Goal: Information Seeking & Learning: Check status

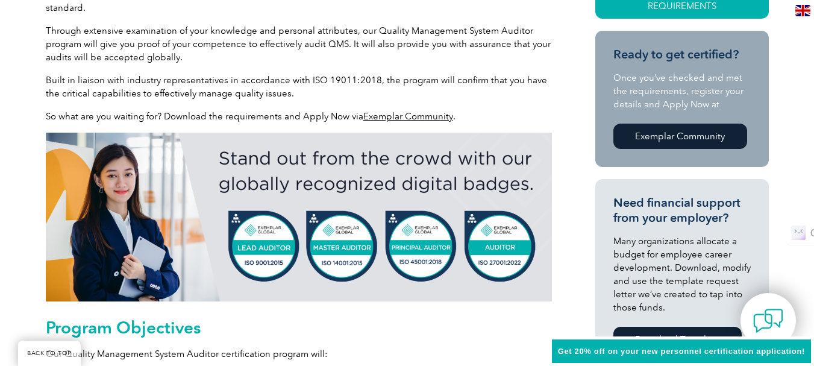
scroll to position [362, 0]
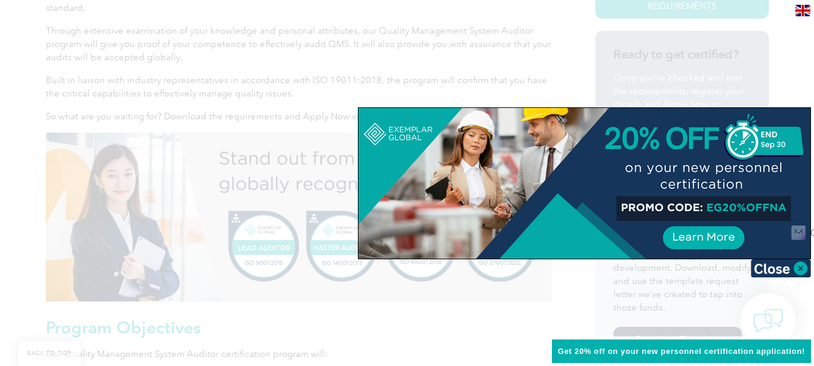
click at [444, 72] on div at bounding box center [407, 183] width 814 height 366
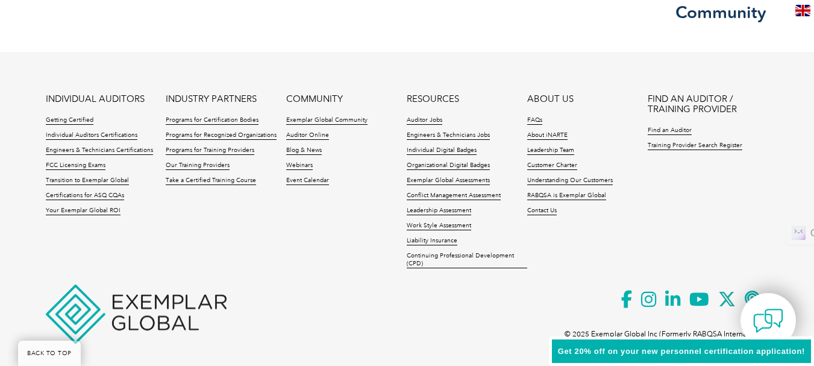
scroll to position [1831, 0]
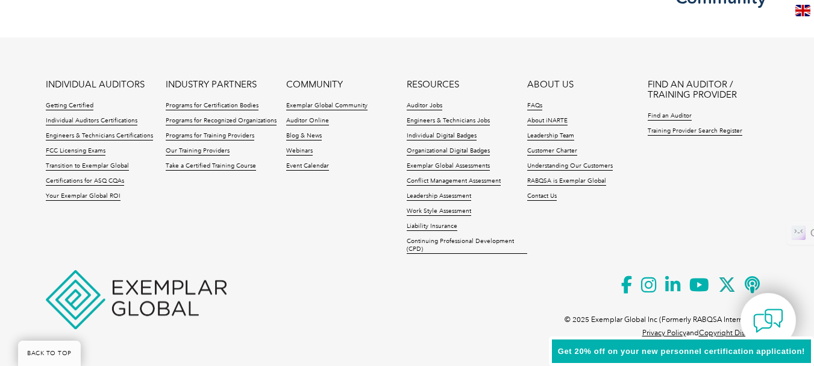
click at [807, 15] on img at bounding box center [803, 10] width 15 height 11
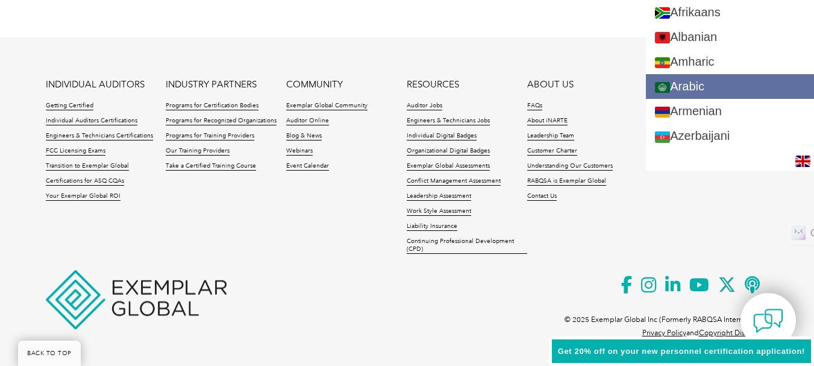
click at [739, 77] on link "Arabic" at bounding box center [730, 86] width 168 height 25
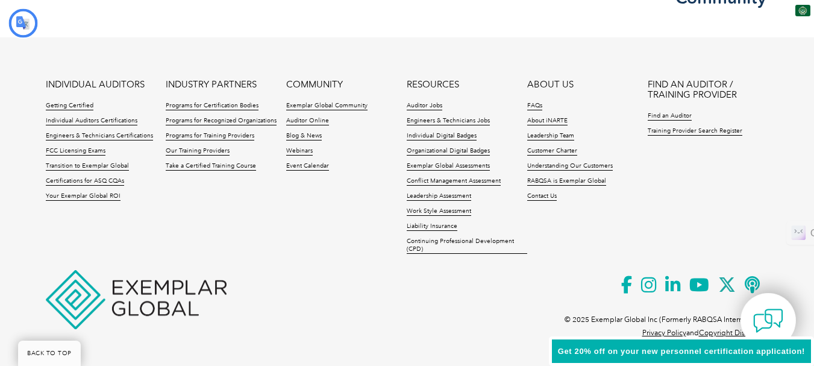
scroll to position [0, 0]
type input "يبحث"
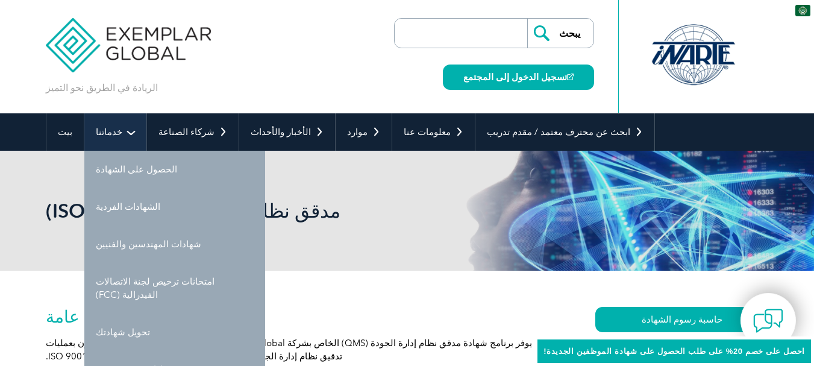
click at [99, 129] on font "خدماتنا" at bounding box center [109, 132] width 27 height 11
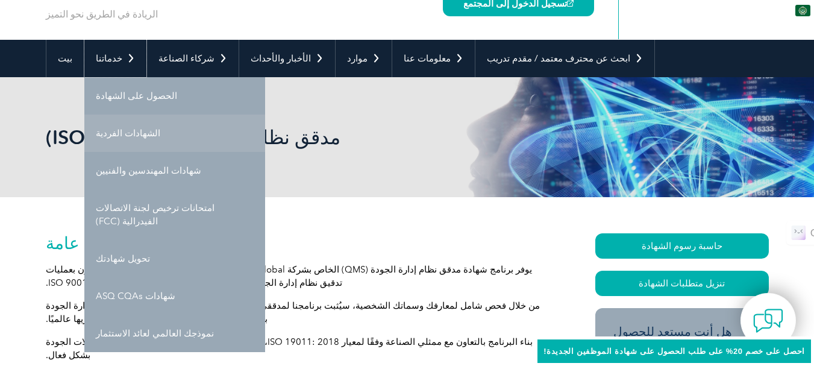
scroll to position [60, 0]
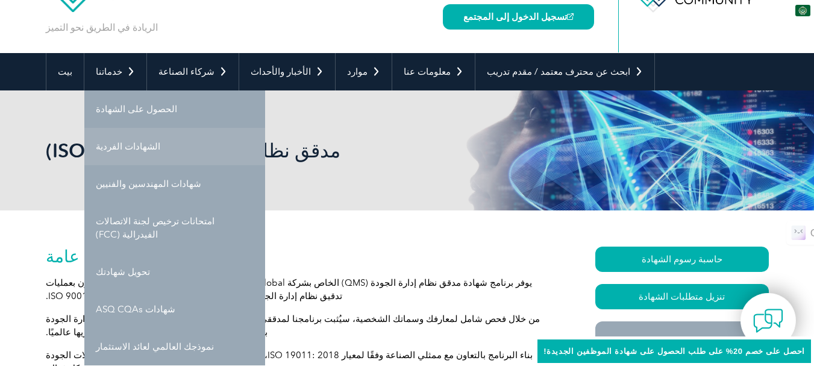
click at [161, 150] on link "الشهادات الفردية" at bounding box center [174, 146] width 181 height 37
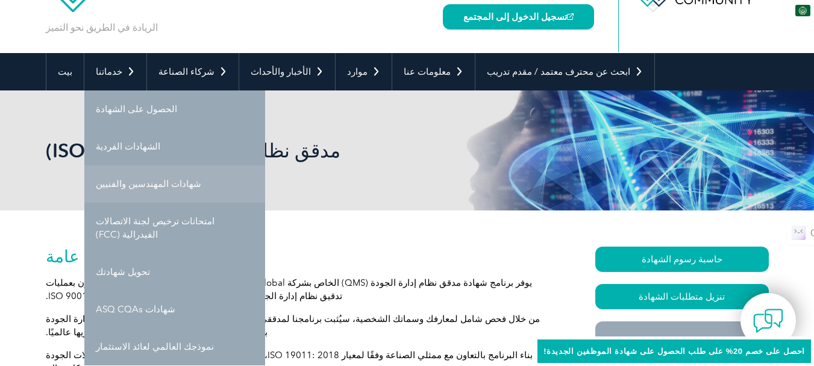
click at [164, 181] on font "شهادات المهندسين والفنيين" at bounding box center [148, 183] width 105 height 11
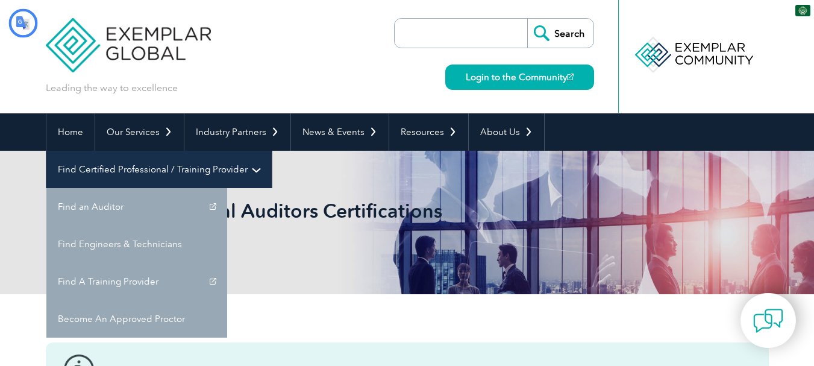
type input "يبحث"
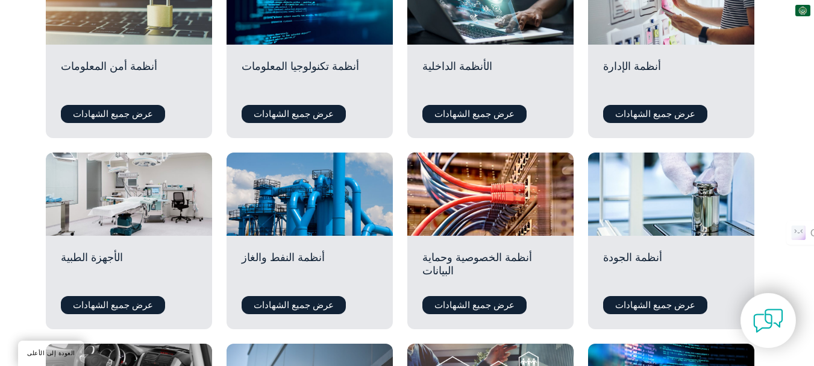
scroll to position [603, 0]
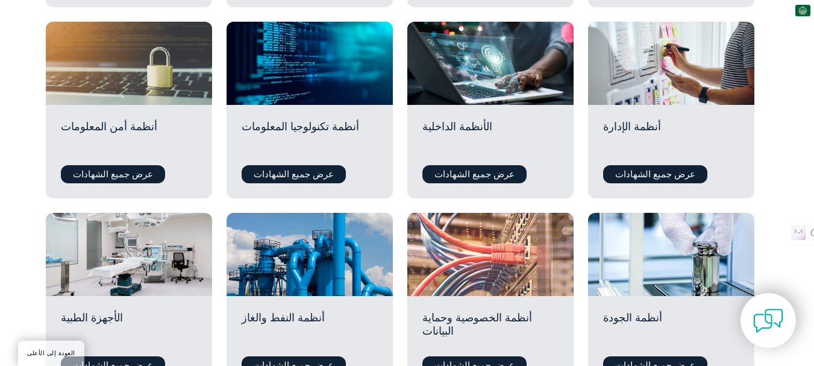
click at [496, 223] on div at bounding box center [491, 254] width 166 height 83
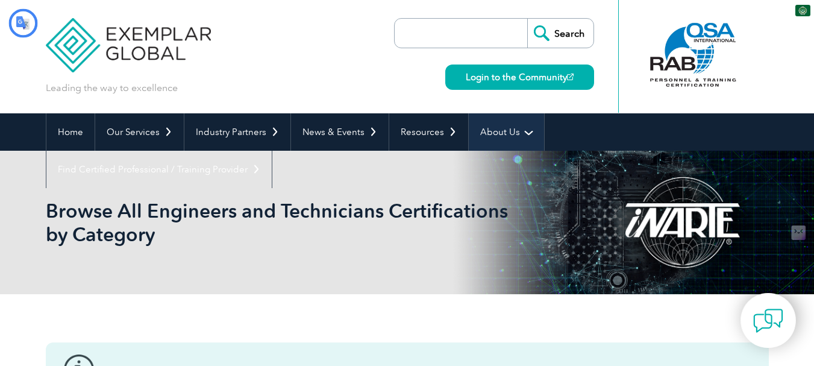
type input "يبحث"
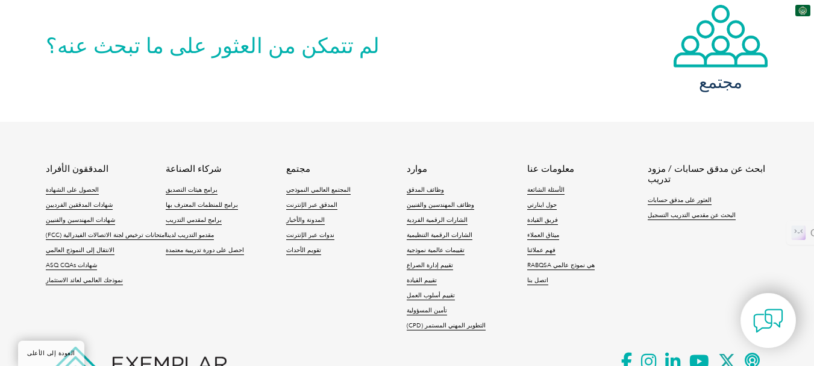
scroll to position [1085, 0]
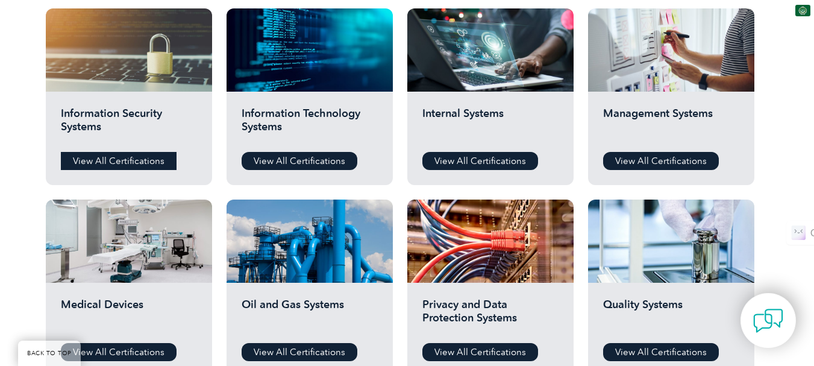
click at [99, 153] on link "View All Certifications" at bounding box center [119, 161] width 116 height 18
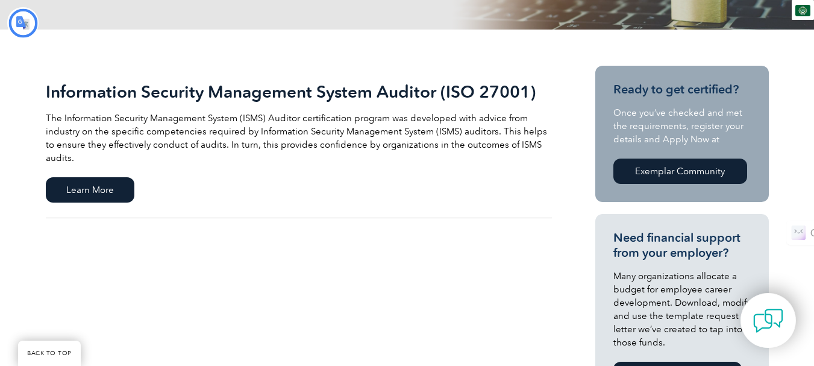
type input "يبحث"
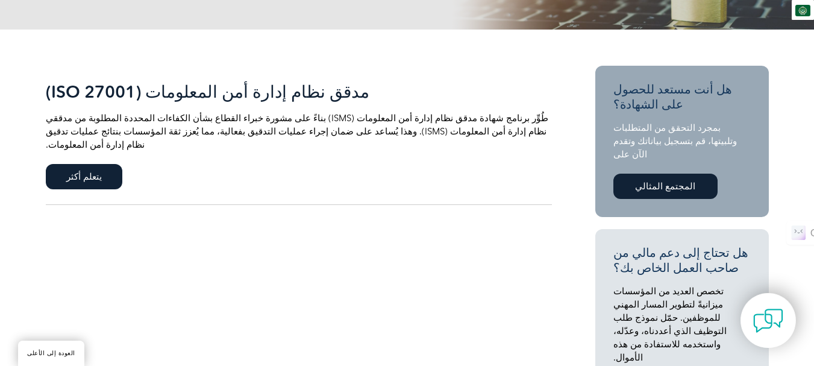
click at [183, 93] on font "مدقق نظام إدارة أمن المعلومات (ISO 27001)" at bounding box center [208, 91] width 324 height 20
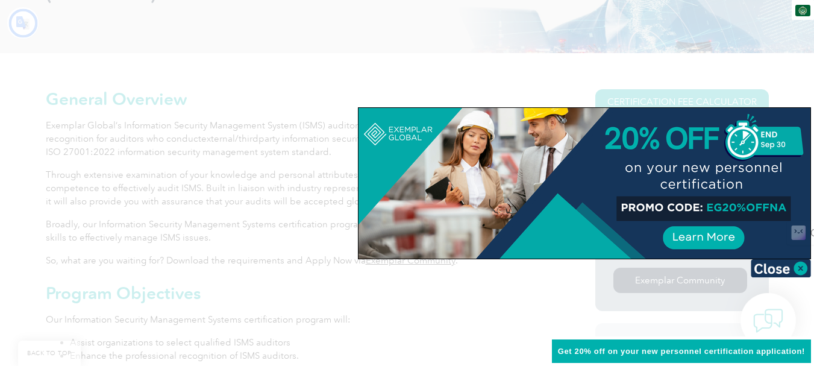
type input "يبحث"
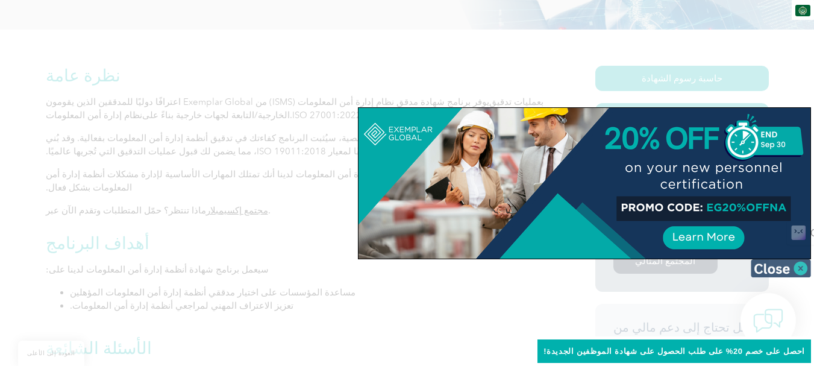
click at [808, 267] on img at bounding box center [781, 268] width 60 height 18
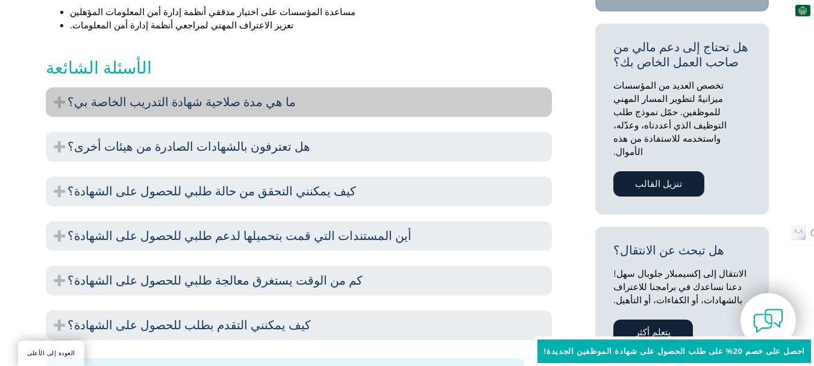
scroll to position [543, 0]
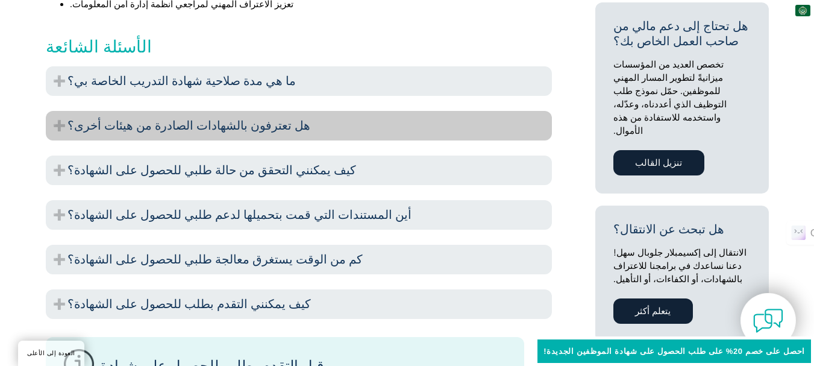
click at [344, 119] on h3 "هل تعترفون بالشهادات الصادرة من هيئات أخرى؟" at bounding box center [299, 126] width 506 height 30
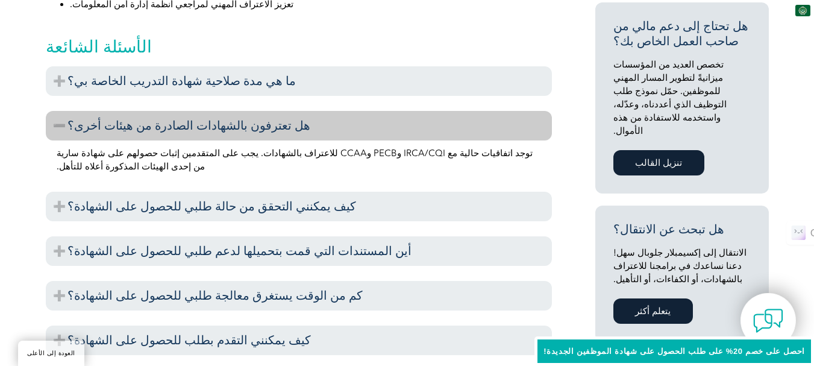
click at [344, 119] on h3 "هل تعترفون بالشهادات الصادرة من هيئات أخرى؟" at bounding box center [299, 126] width 506 height 30
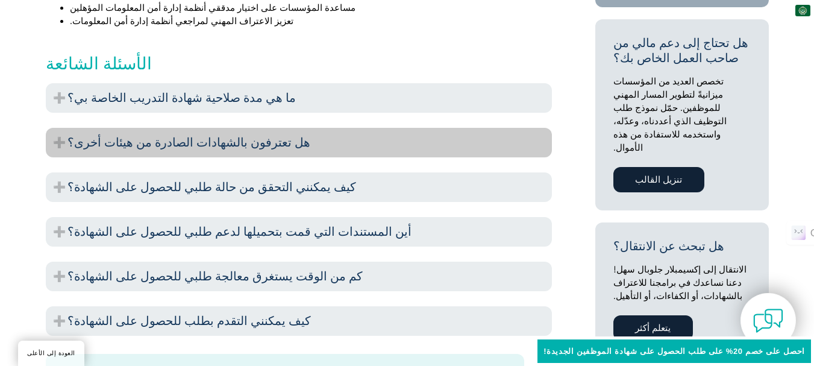
scroll to position [482, 0]
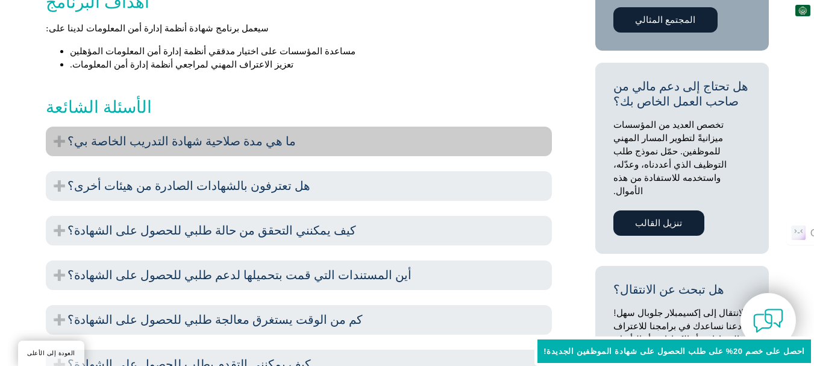
click at [333, 127] on h3 "ما هي مدة صلاحية شهادة التدريب الخاصة بي؟" at bounding box center [299, 142] width 506 height 30
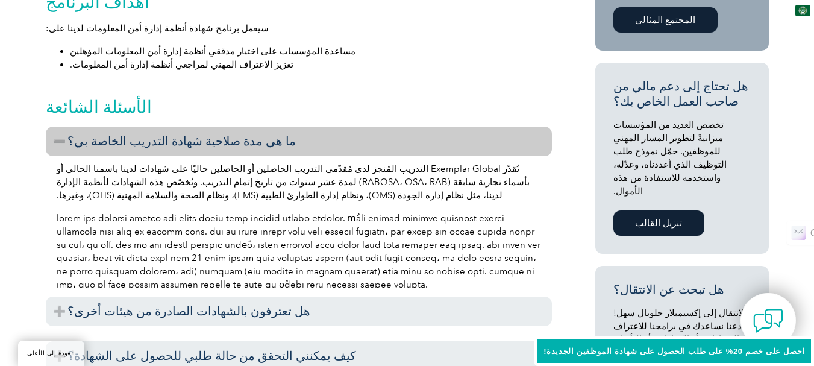
click at [333, 127] on h3 "ما هي مدة صلاحية شهادة التدريب الخاصة بي؟" at bounding box center [299, 142] width 506 height 30
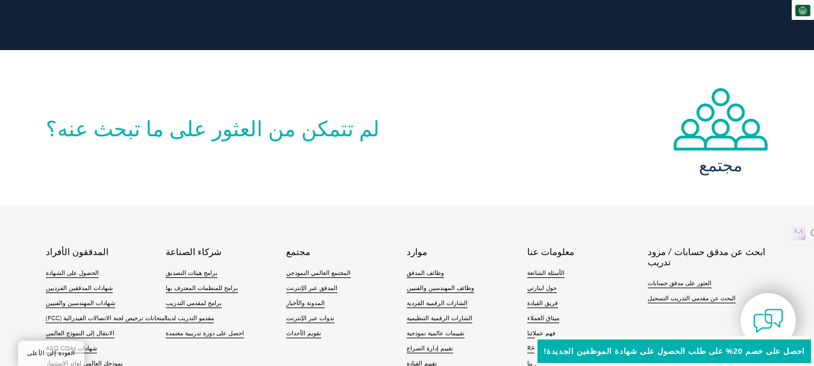
scroll to position [1507, 0]
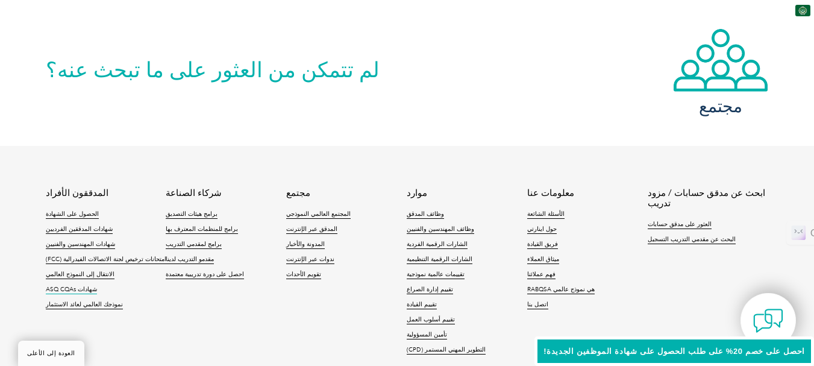
click at [89, 286] on font "شهادات ASQ CQAs" at bounding box center [71, 289] width 51 height 7
click at [413, 331] on font "تأمين المسؤولية" at bounding box center [427, 334] width 40 height 7
click at [83, 241] on font "شهادات المهندسين والفنيين" at bounding box center [80, 244] width 69 height 7
click at [78, 225] on font "شهادات المدققين الفرديين" at bounding box center [79, 228] width 67 height 7
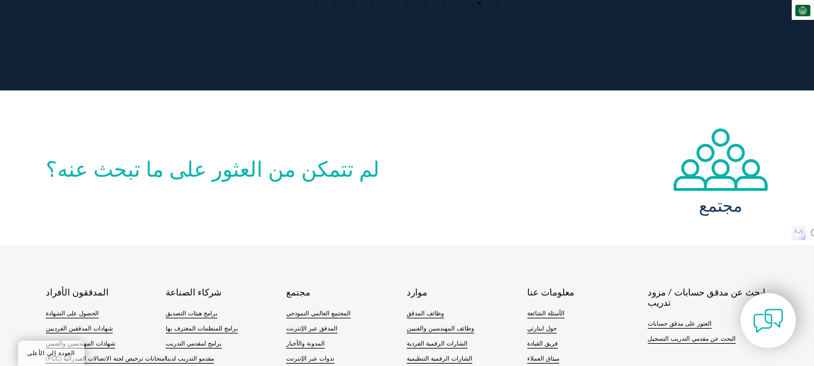
scroll to position [1206, 0]
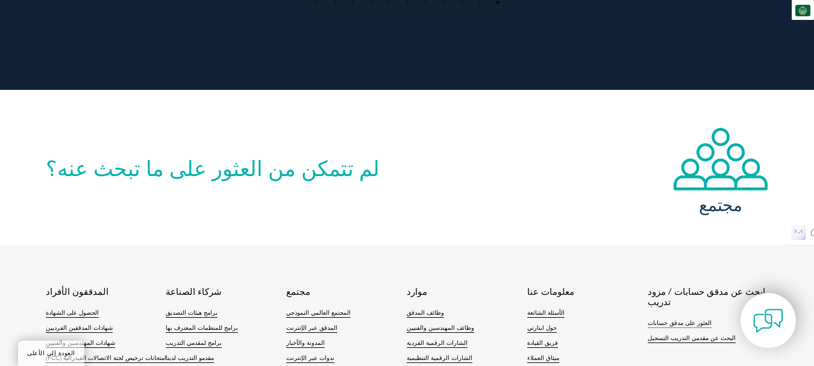
click at [653, 320] on font "العثور على مدقق حسابات" at bounding box center [680, 323] width 64 height 7
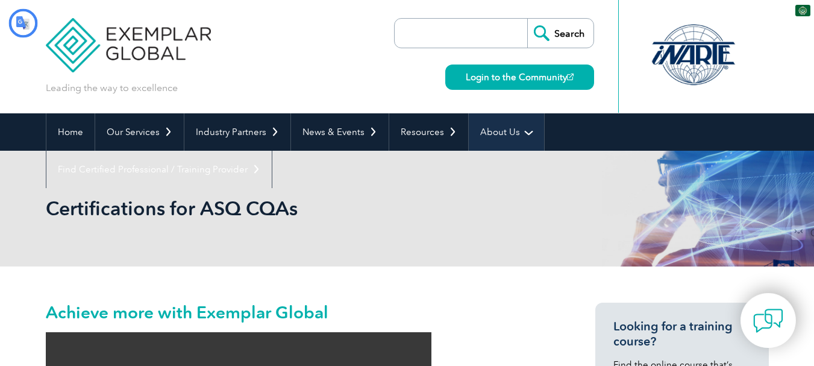
type input "يبحث"
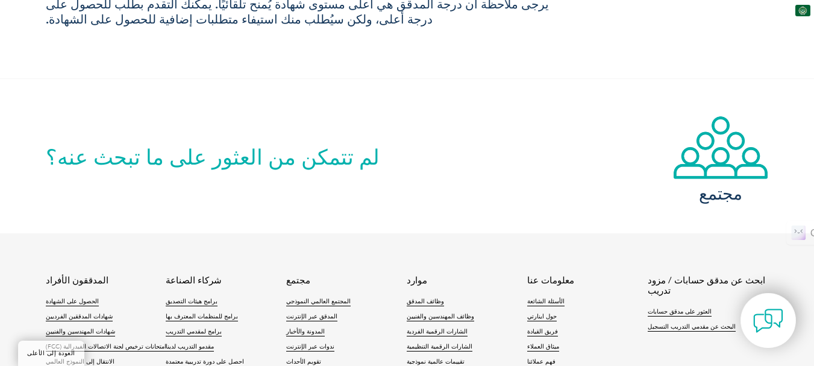
scroll to position [1312, 0]
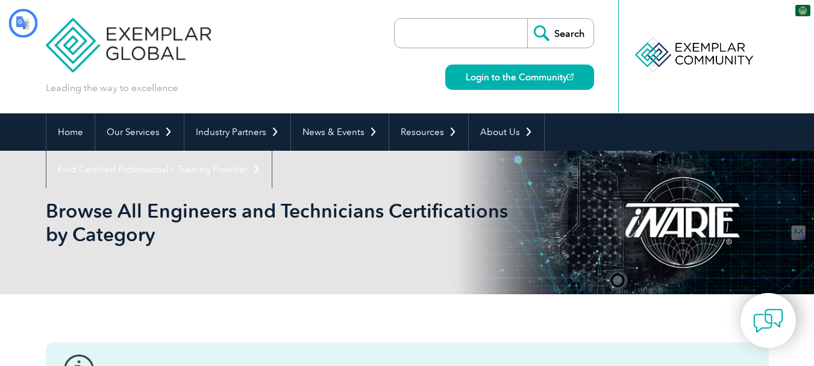
type input "يبحث"
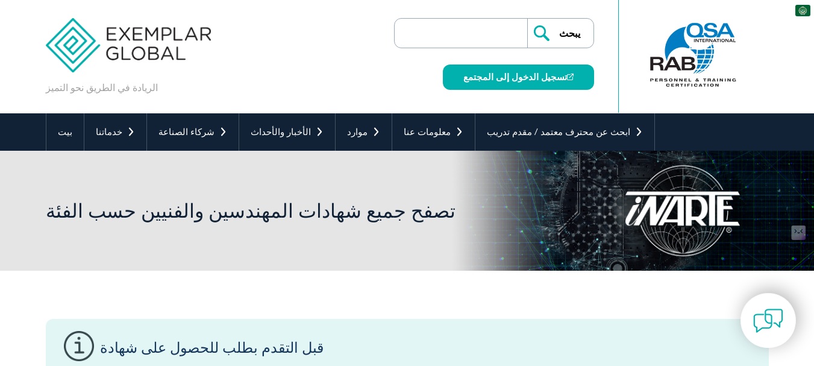
click at [467, 36] on input "search" at bounding box center [464, 33] width 127 height 29
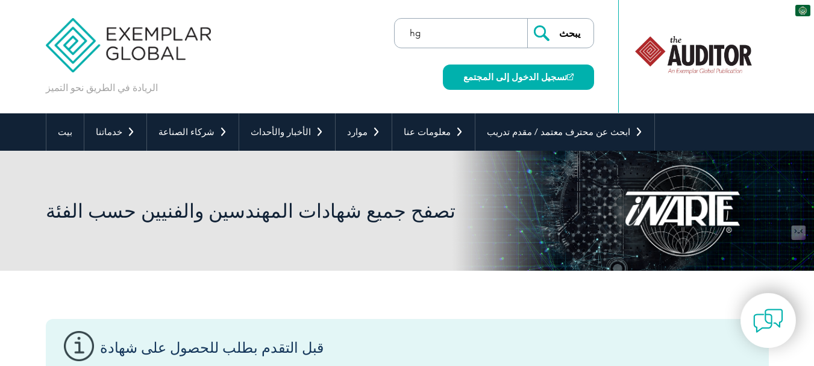
type input "h"
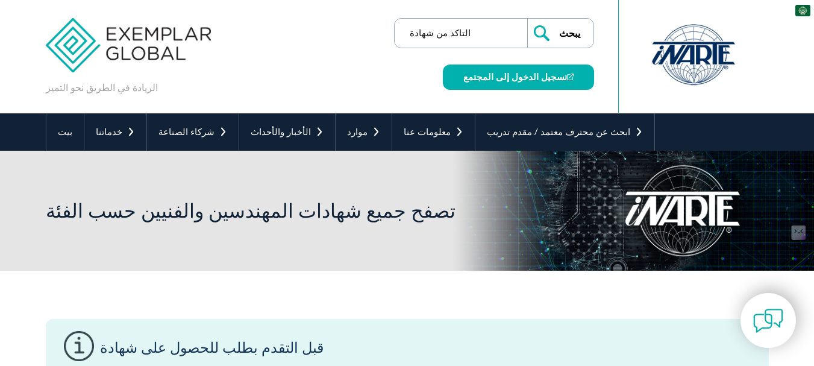
type input "التاكد من شهادة"
click at [527, 19] on input "يبحث" at bounding box center [560, 33] width 66 height 29
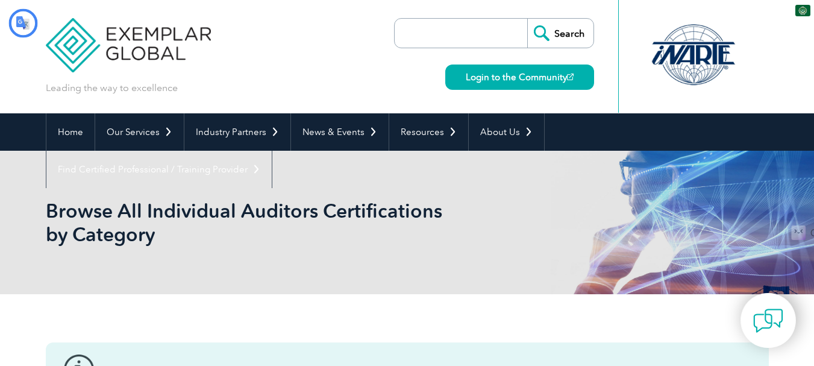
type input "يبحث"
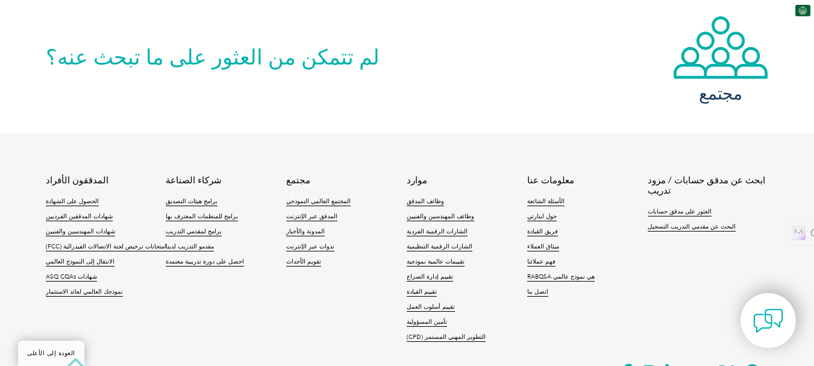
scroll to position [1266, 0]
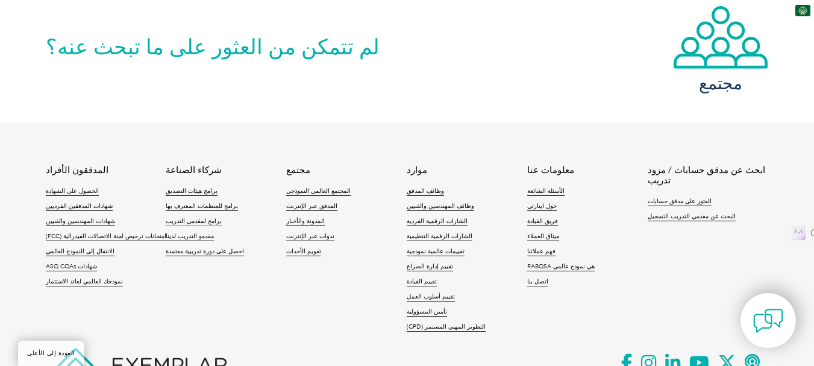
click at [186, 218] on font "برامج لمقدمي التدريب" at bounding box center [194, 221] width 56 height 7
click at [180, 233] on font "مقدمو التدريب لدينا" at bounding box center [190, 236] width 48 height 7
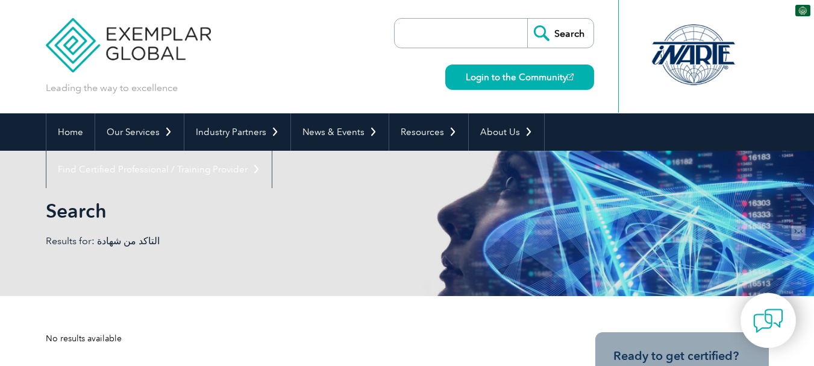
click at [436, 41] on input "search" at bounding box center [464, 33] width 127 height 29
type input "يبحث"
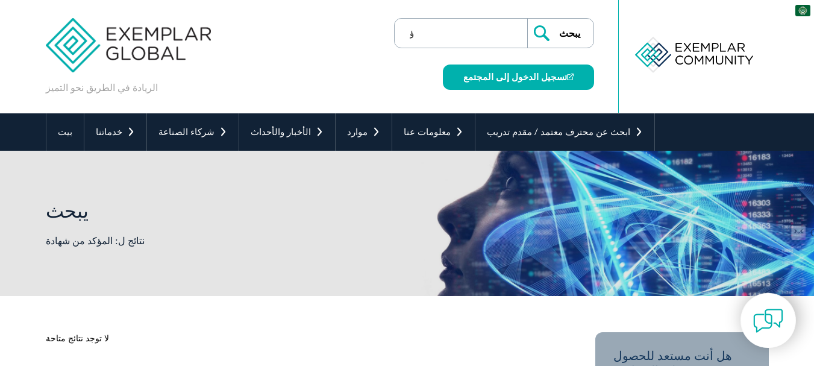
type input "ؤ"
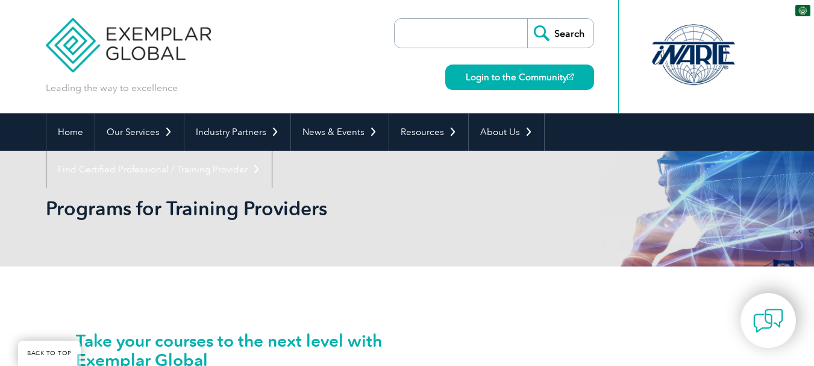
scroll to position [181, 0]
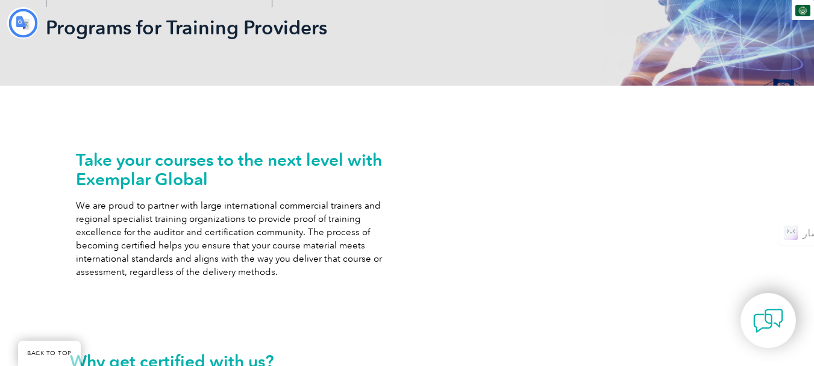
type input "يبحث"
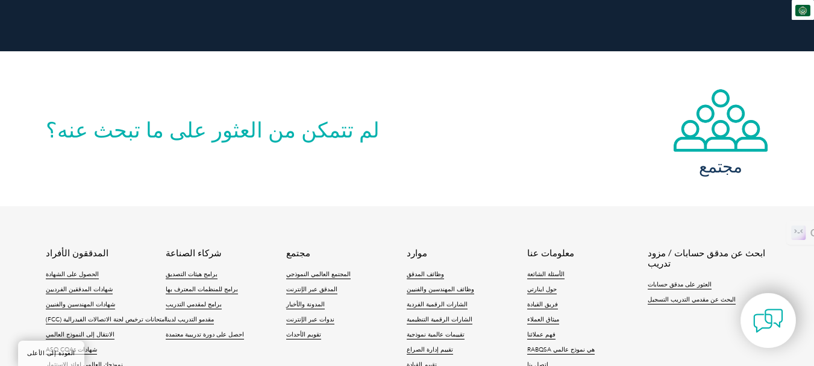
scroll to position [2411, 0]
